Goal: Task Accomplishment & Management: Use online tool/utility

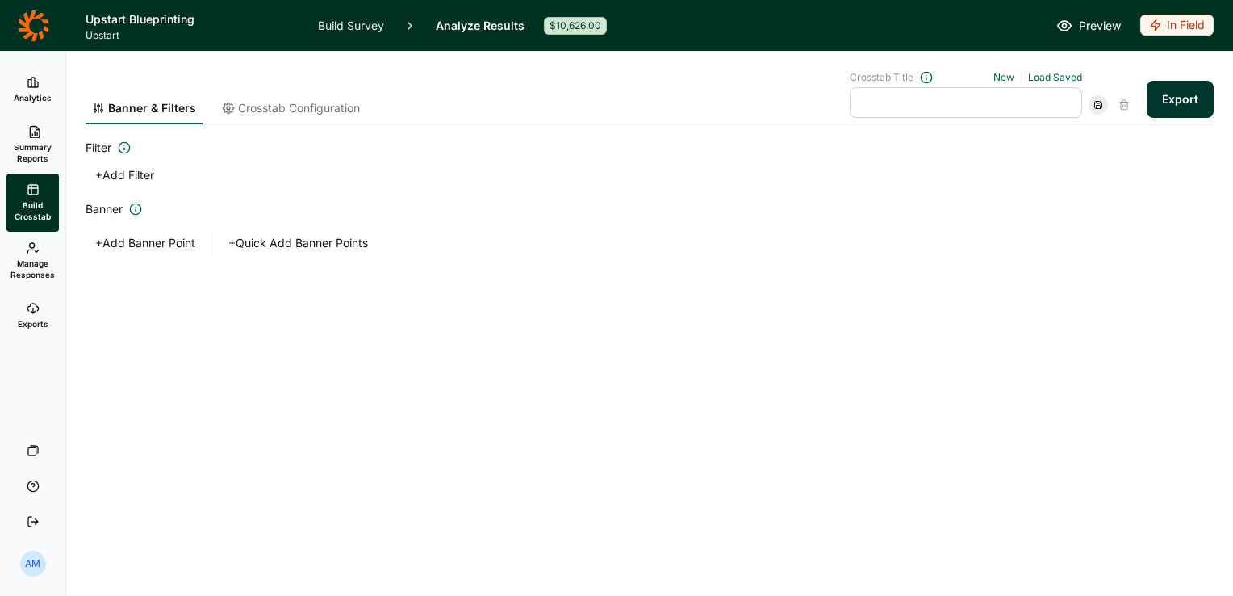
click at [27, 86] on icon at bounding box center [33, 82] width 13 height 13
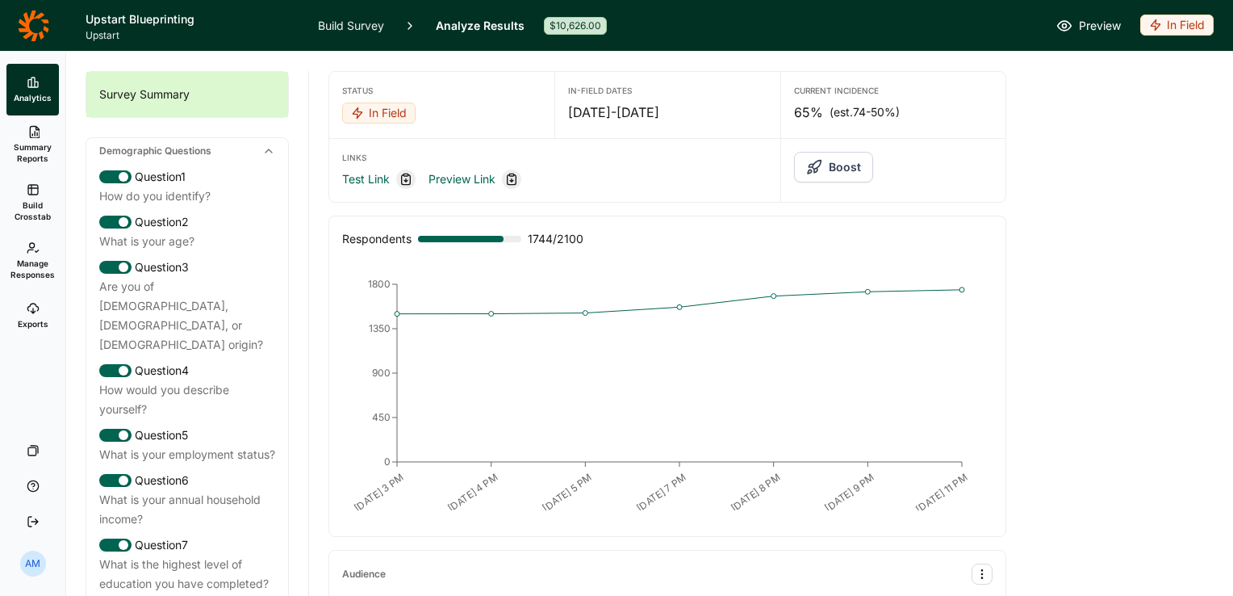
click at [356, 27] on link "Build Survey" at bounding box center [351, 25] width 66 height 51
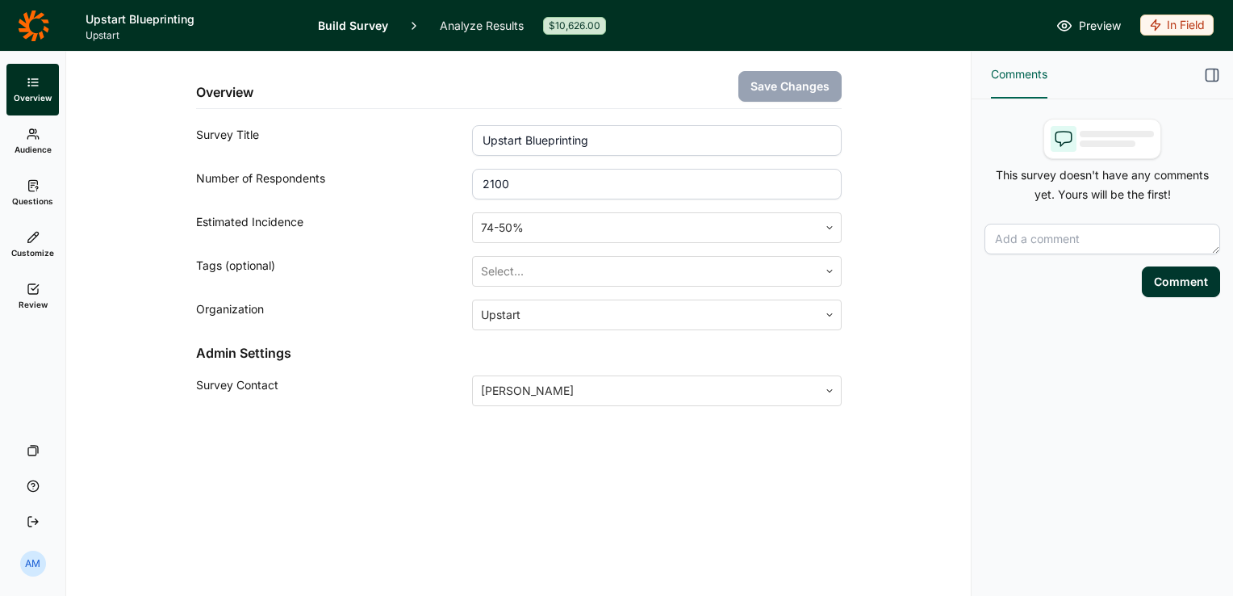
click at [29, 179] on icon at bounding box center [33, 185] width 13 height 13
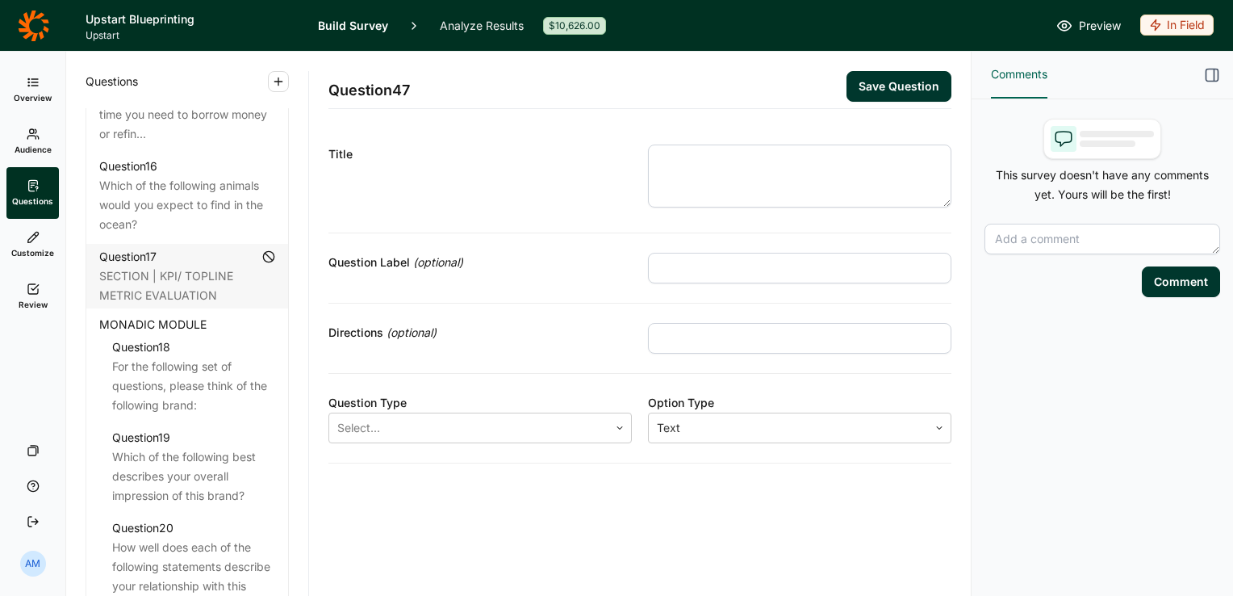
scroll to position [2249, 0]
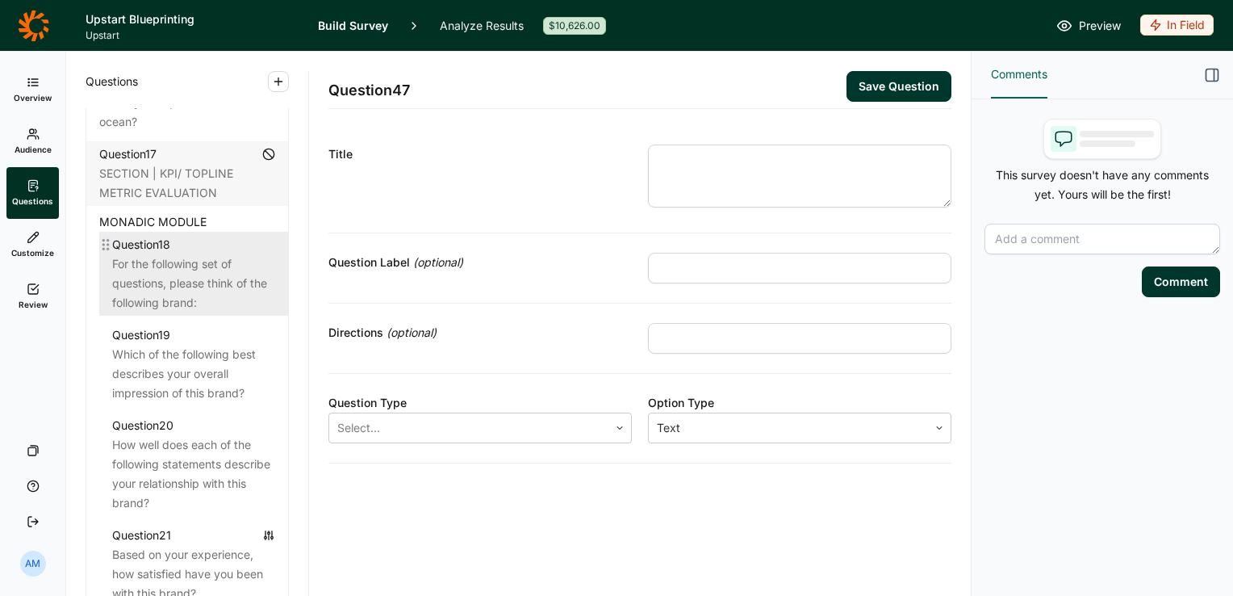
click at [205, 299] on div "For the following set of questions, please think of the following brand:" at bounding box center [193, 283] width 163 height 58
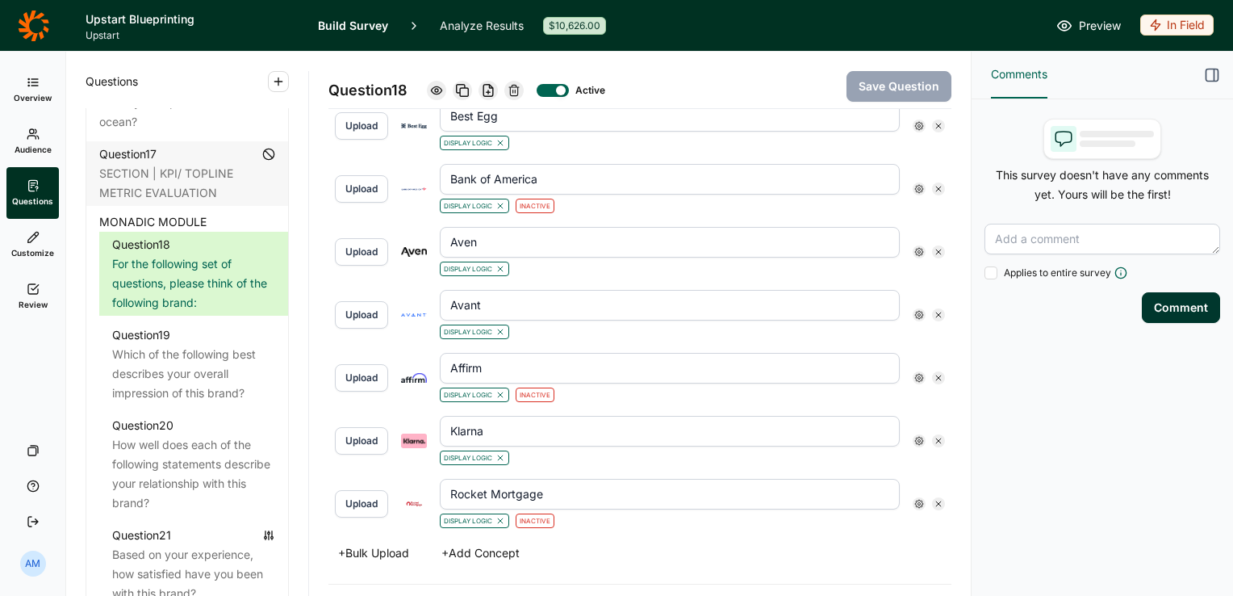
scroll to position [1714, 0]
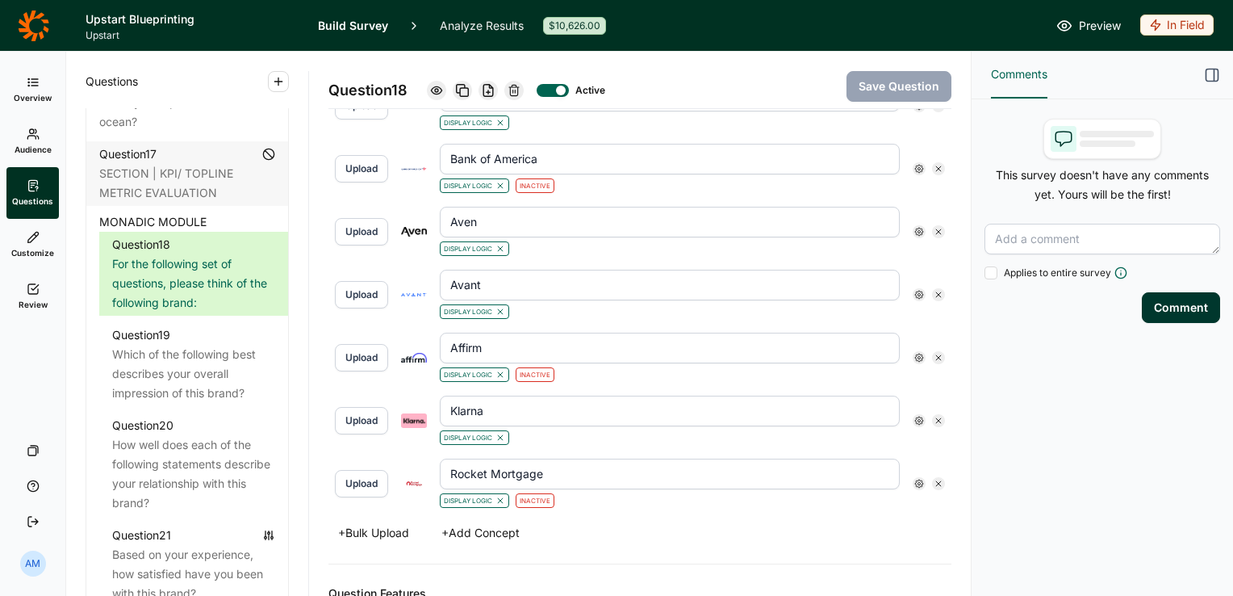
click at [913, 416] on div at bounding box center [919, 420] width 13 height 13
click at [921, 512] on label "Is Active" at bounding box center [947, 504] width 65 height 16
click at [915, 504] on input "Is Active" at bounding box center [915, 504] width 0 height 0
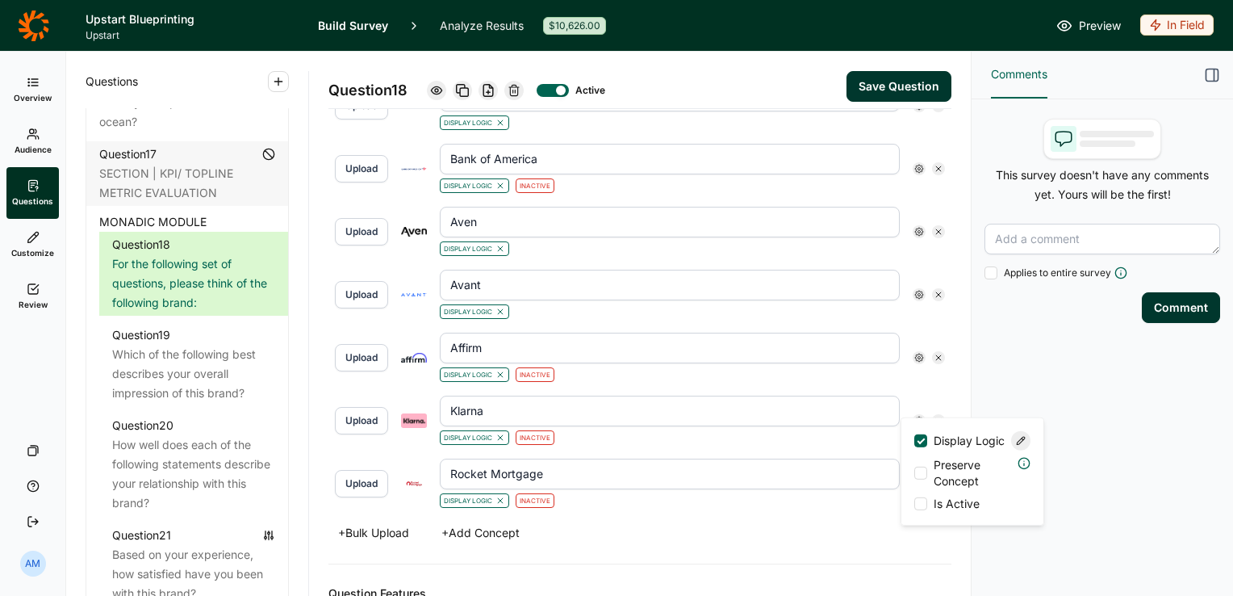
click at [886, 84] on button "Save Question" at bounding box center [899, 86] width 105 height 31
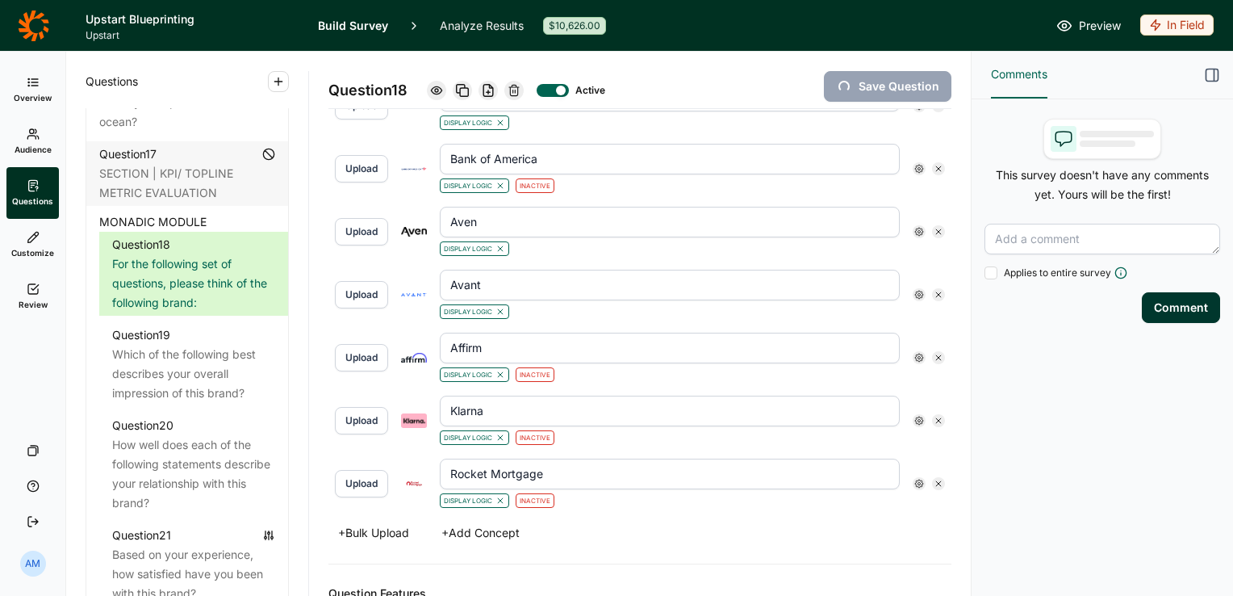
type input "Rocket Mortgage"
type input "Klarna"
type input "Affirm"
type input "Avant"
type input "Aven"
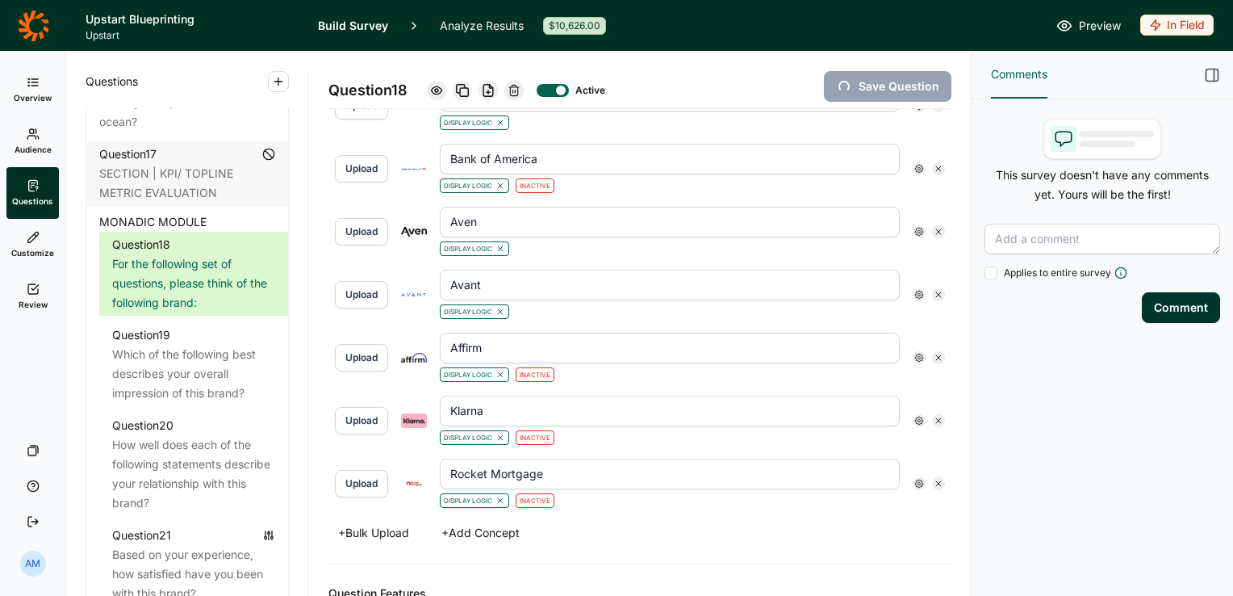
type input "Bank of America"
type input "Best Egg"
type input "CashApp"
type input "Chime"
type input "Citigroup"
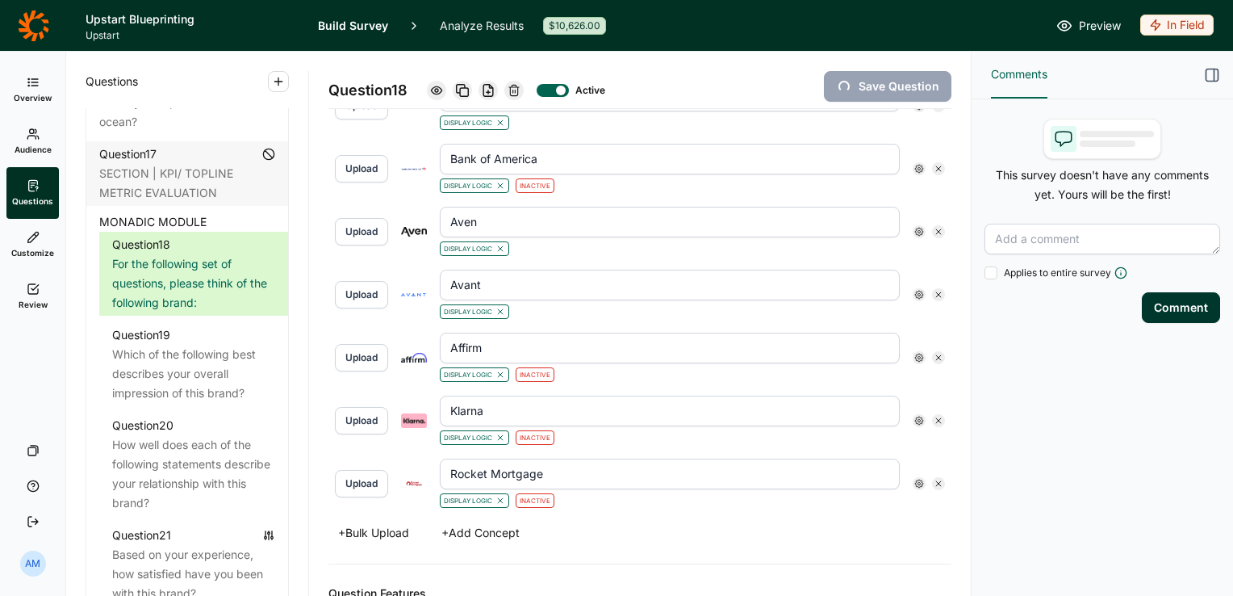
type input "Dave"
type input "Earnest"
type input "Earnin"
type input "Empower"
type input "Figure"
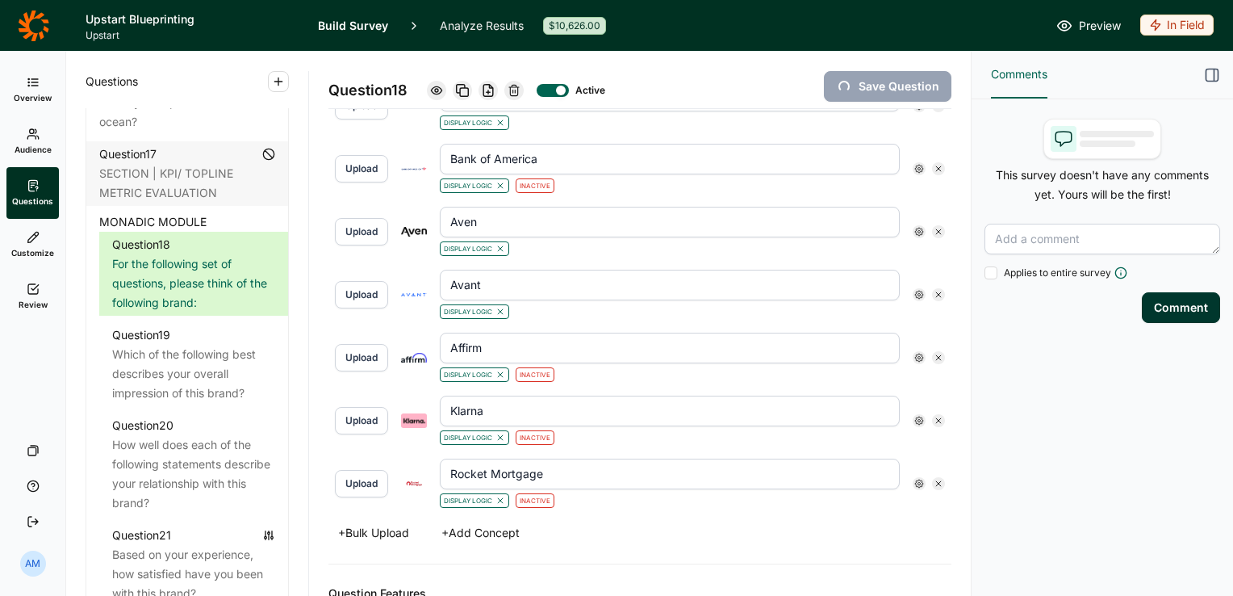
type input "Happy Money"
type input "JP Morgan Chase"
type input "LendingClub"
type input "OneMain"
type input "Prosper"
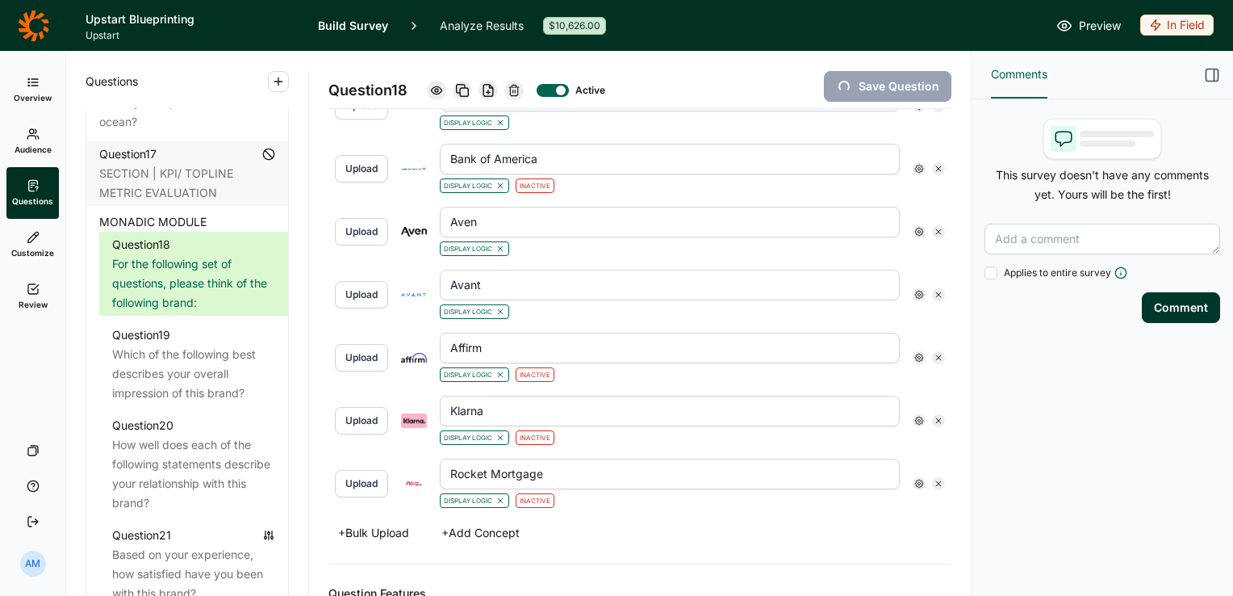
type input "SoFi"
type input "Upgrade"
type input "Upstart"
type input "Wells Fargo"
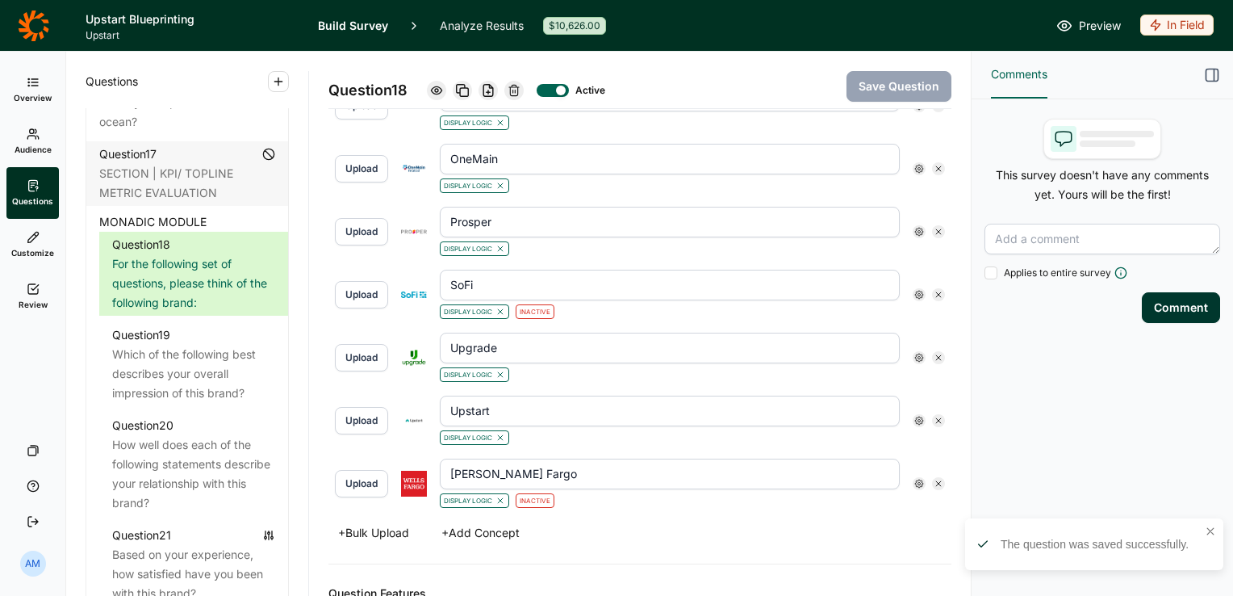
click at [488, 18] on link "Analyze Results" at bounding box center [482, 25] width 84 height 51
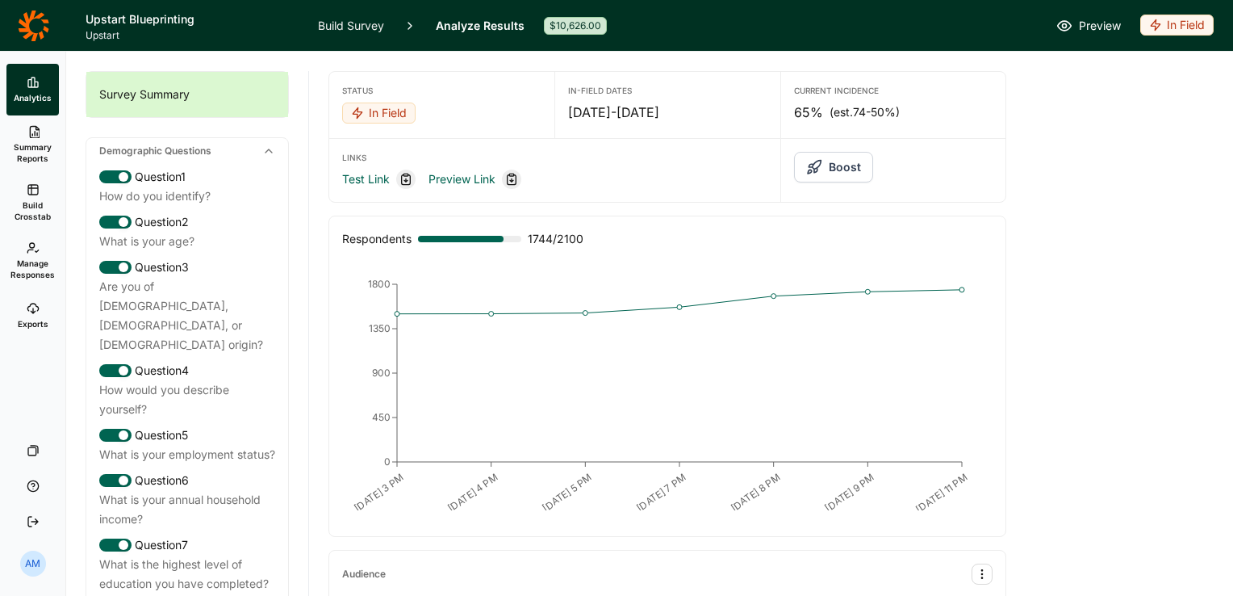
click at [33, 199] on span "Build Crosstab" at bounding box center [33, 210] width 40 height 23
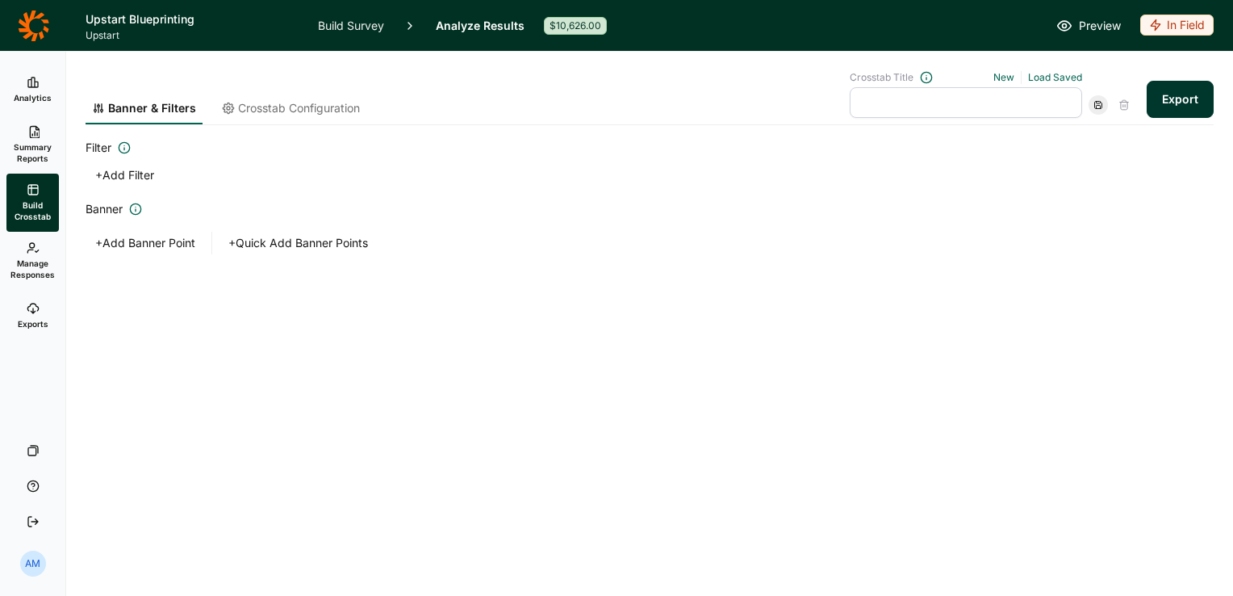
click at [1184, 93] on button "Export" at bounding box center [1180, 99] width 67 height 37
click at [1060, 545] on link "download your file here" at bounding box center [1085, 550] width 127 height 13
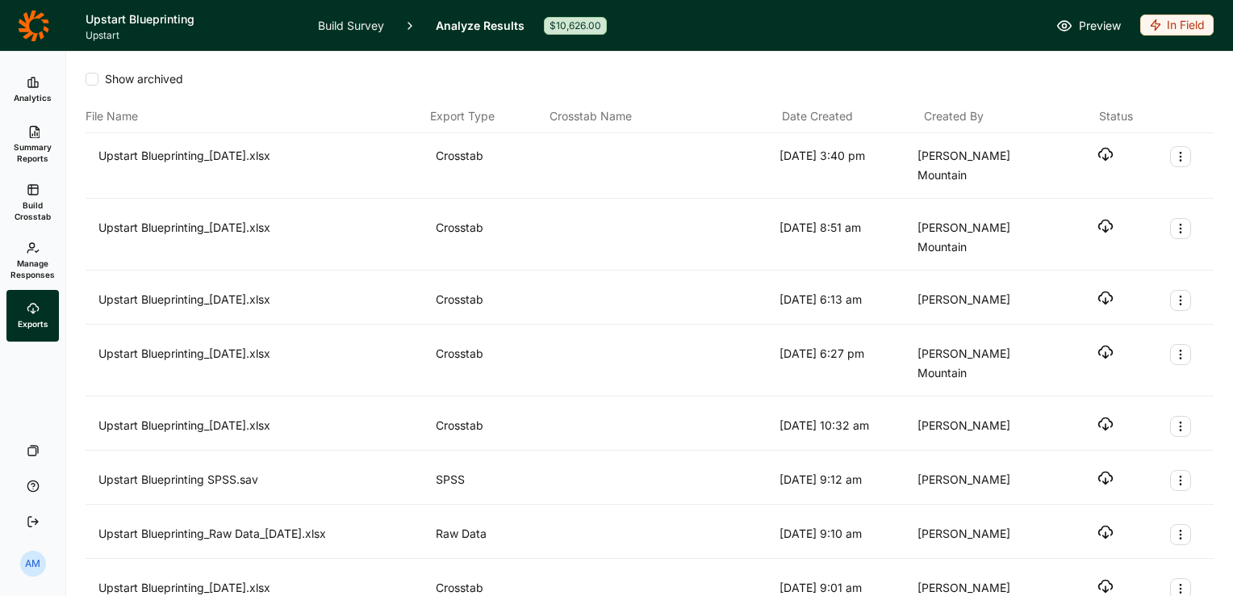
click at [1099, 154] on use "button" at bounding box center [1106, 155] width 14 height 12
